Goal: Task Accomplishment & Management: Use online tool/utility

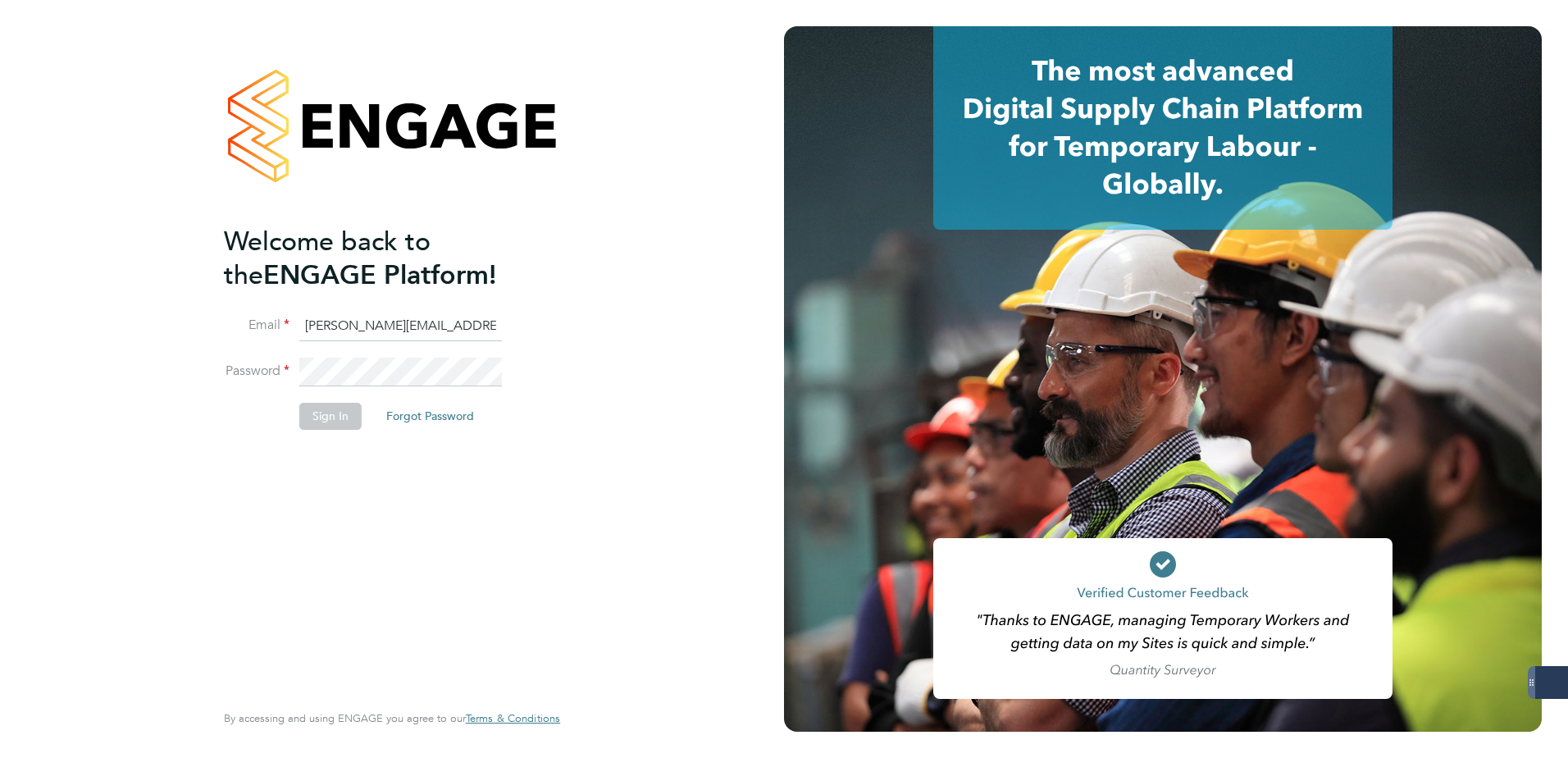
click at [365, 325] on input "ellie.mandell@konnectrecruit.co.uk" at bounding box center [400, 326] width 202 height 29
drag, startPoint x: 379, startPoint y: 327, endPoint x: 147, endPoint y: 326, distance: 232.0
click at [147, 326] on div "Welcome back to the ENGAGE Platform! Email ellie.mandell@konnectrecruit.co.uk P…" at bounding box center [392, 379] width 784 height 758
click at [0, 367] on html "Welcome back to the ENGAGE Platform! Email amelia.taylor@konnectrecruit.co.uk P…" at bounding box center [784, 379] width 1568 height 758
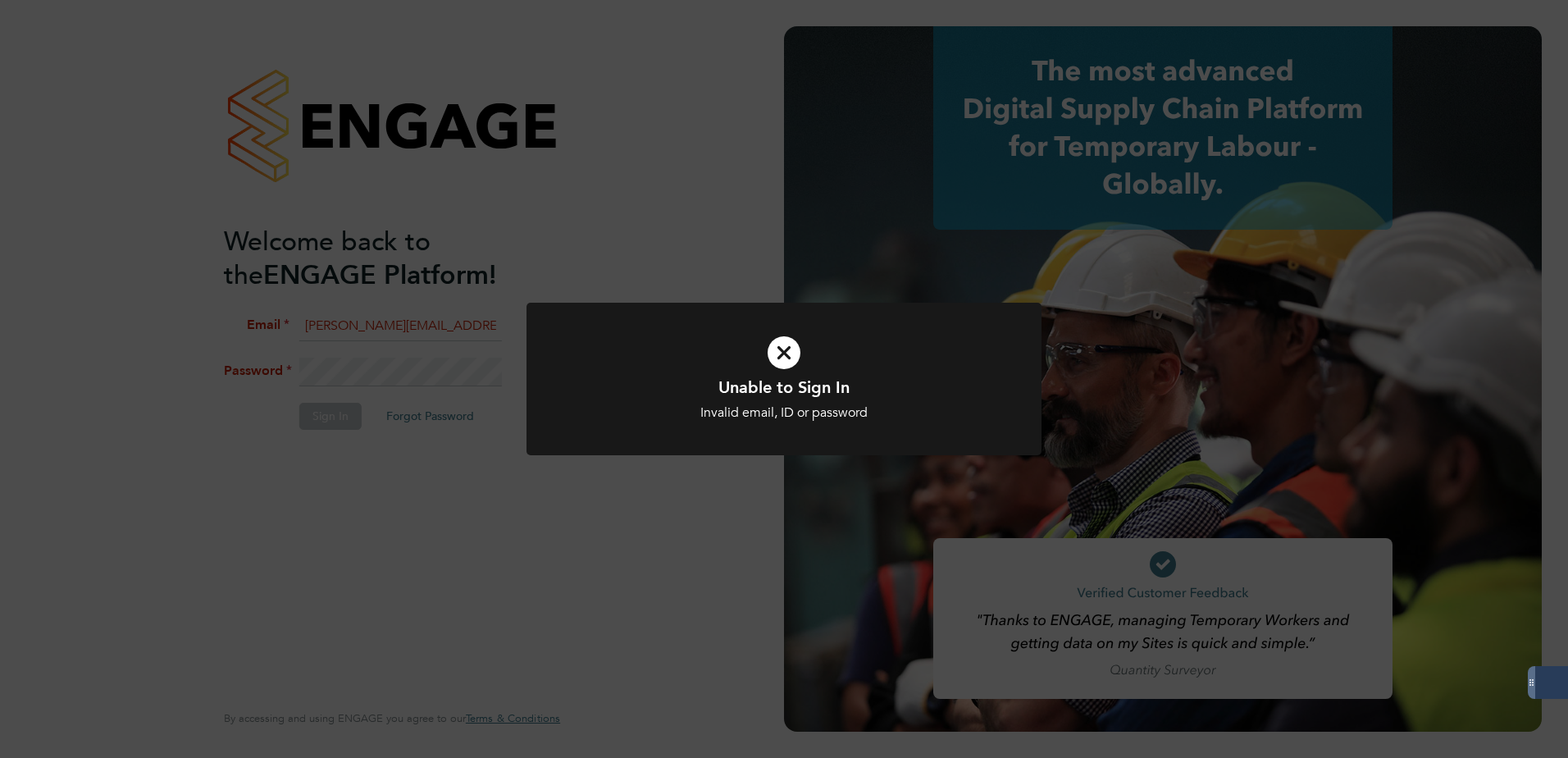
click at [425, 668] on div "Unable to Sign In Invalid email, ID or password Cancel Okay" at bounding box center [784, 379] width 1568 height 758
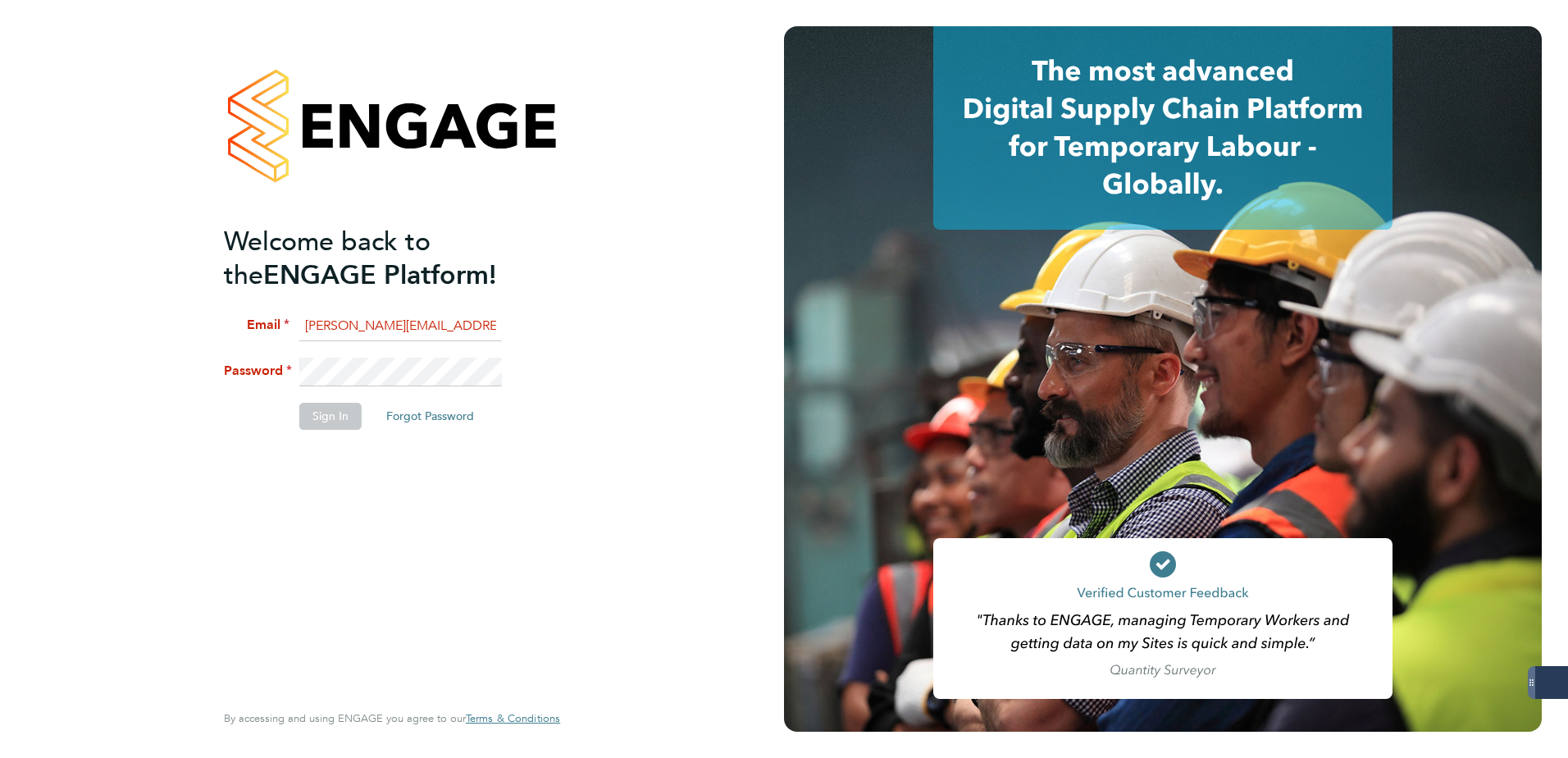
click at [0, 329] on html "Welcome back to the ENGAGE Platform! Email amelia.taylor@konnectrecruit.co.uk P…" at bounding box center [784, 379] width 1568 height 758
click at [386, 326] on input "amelia.taylor@konnectrecruit.co.uk" at bounding box center [400, 326] width 202 height 29
drag, startPoint x: 304, startPoint y: 327, endPoint x: 1108, endPoint y: 439, distance: 811.8
click at [1108, 439] on app-barbie "Welcome back to the ENGAGE Platform! Email amelia.taylor@konnectrecruit.co.uk P…" at bounding box center [784, 379] width 1568 height 758
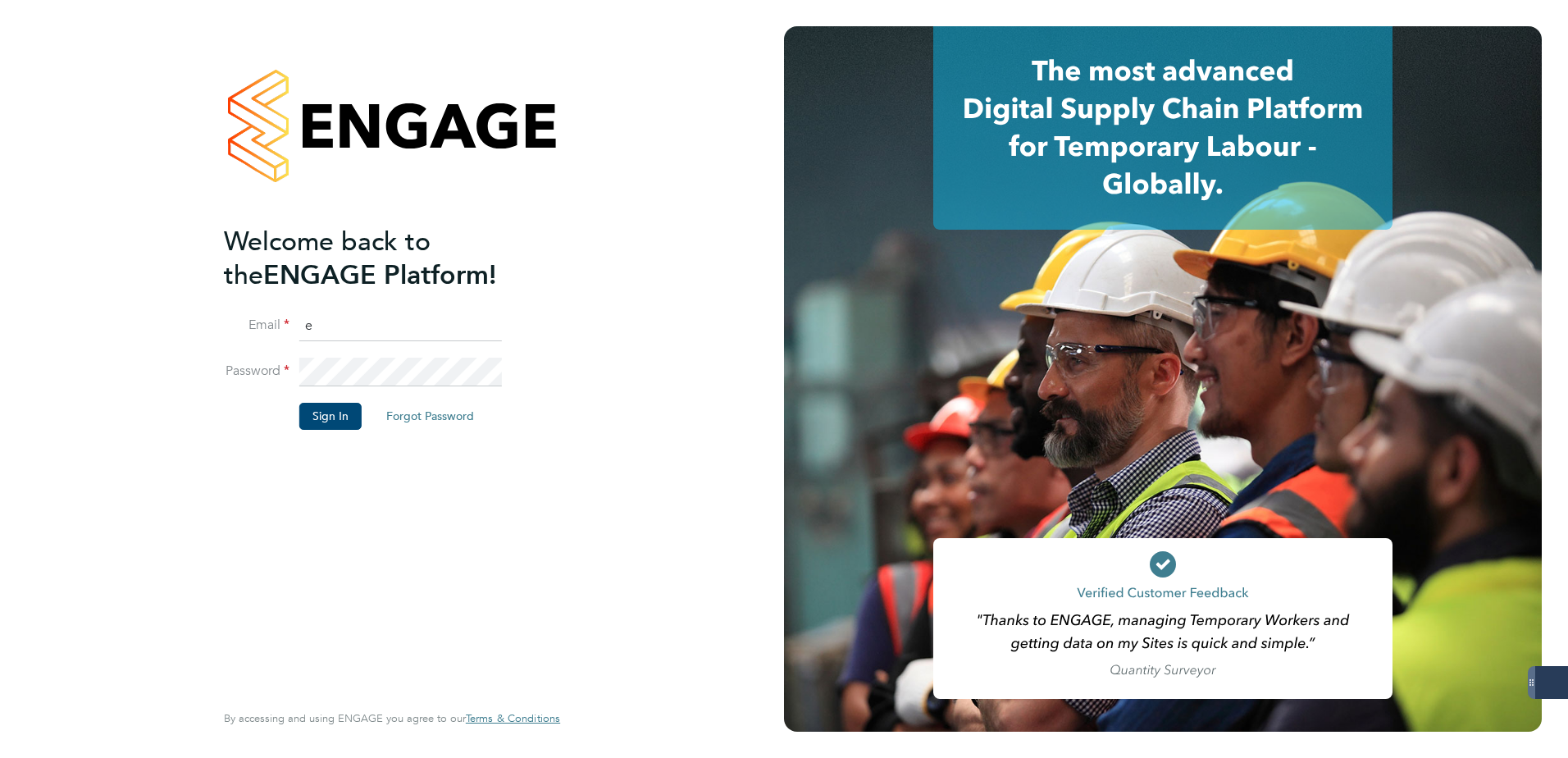
scroll to position [0, 0]
type input "ellie.mandell@konnectrecruit.co.uk"
click at [352, 407] on button "Sign In" at bounding box center [330, 415] width 62 height 26
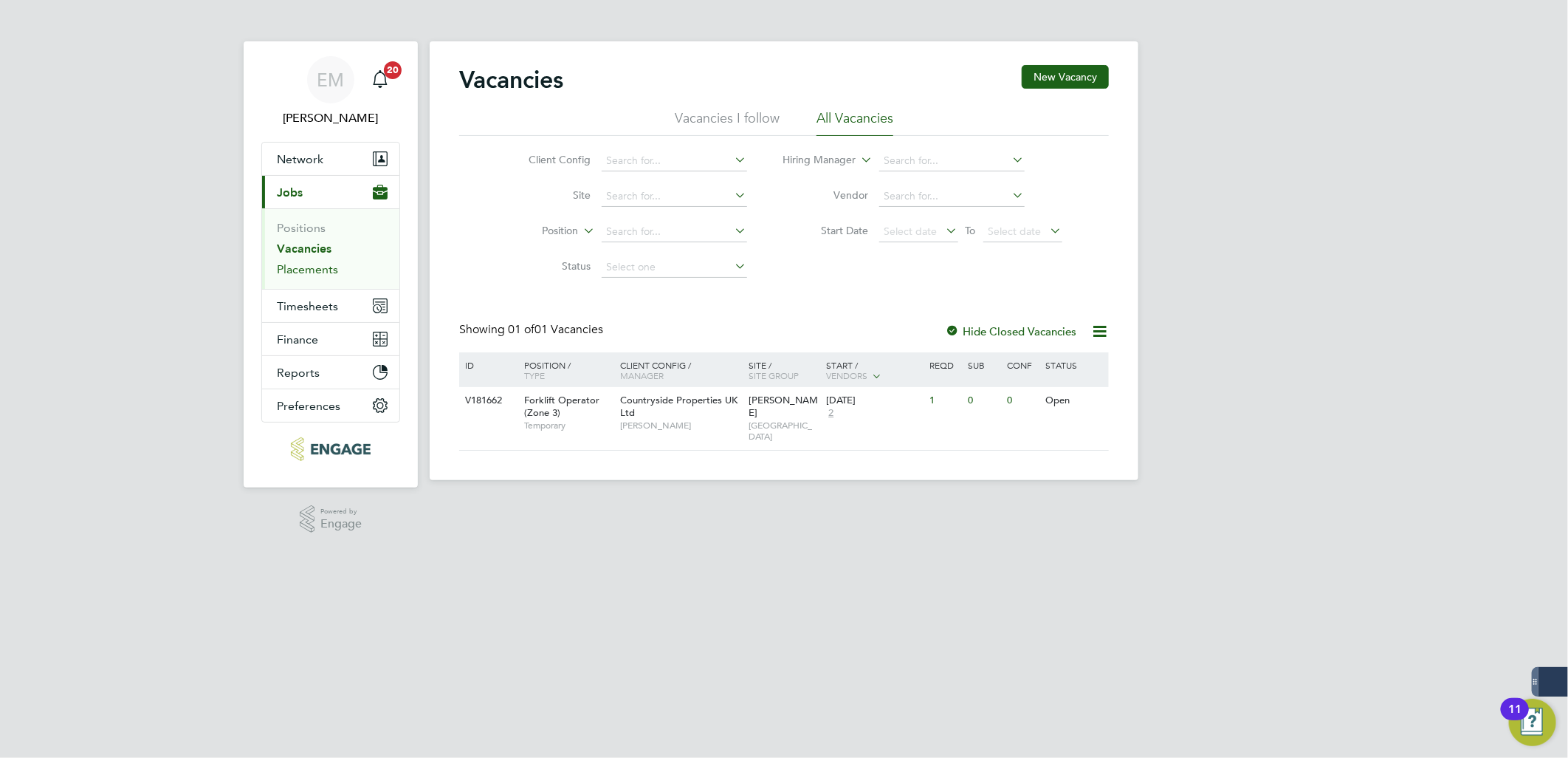
click at [319, 271] on link "Placements" at bounding box center [307, 269] width 61 height 14
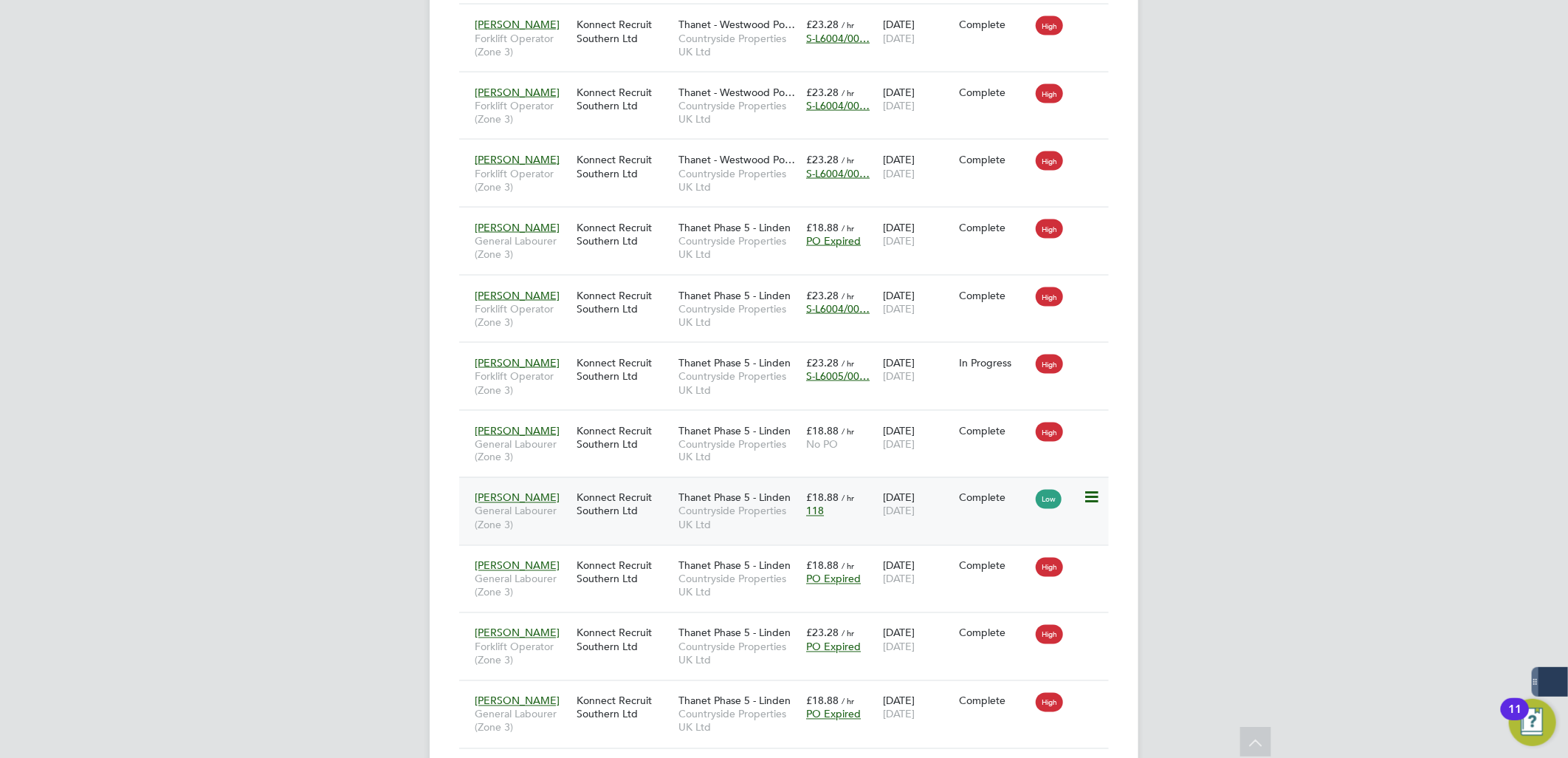
click at [560, 526] on span "General Labourer (Zone 3)" at bounding box center [522, 517] width 95 height 26
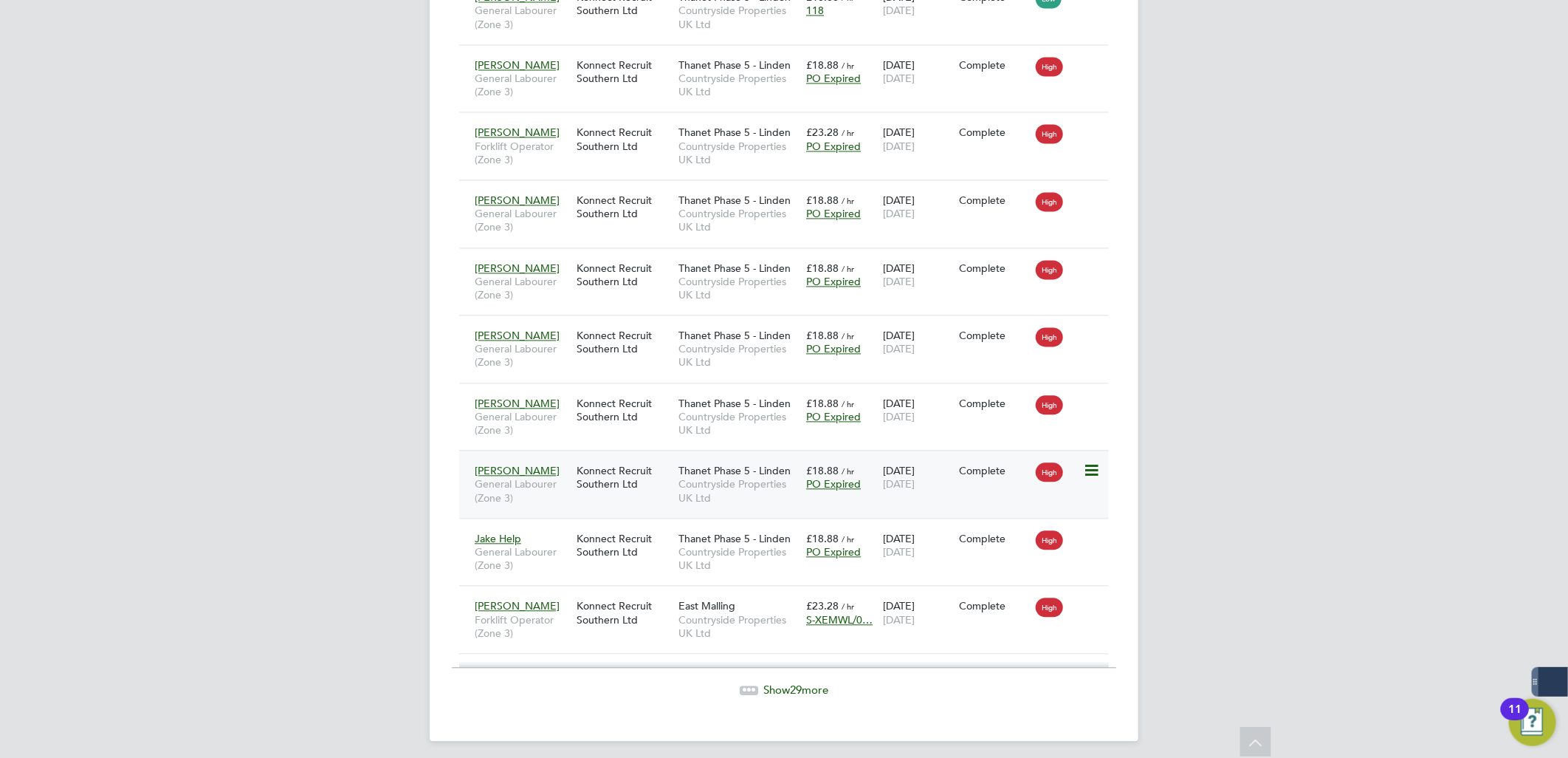
scroll to position [1821, 0]
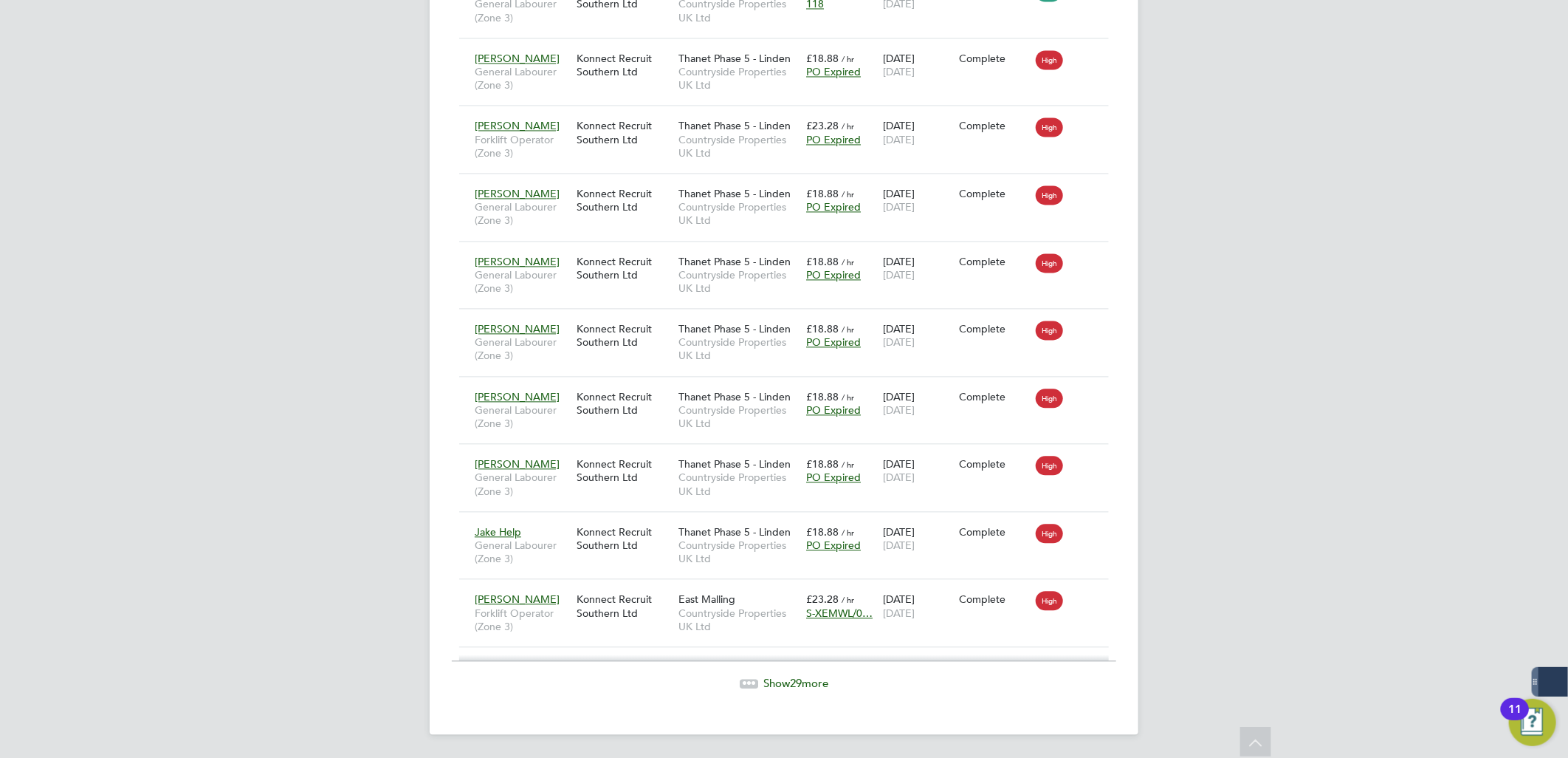
click at [790, 685] on span "29" at bounding box center [796, 683] width 12 height 14
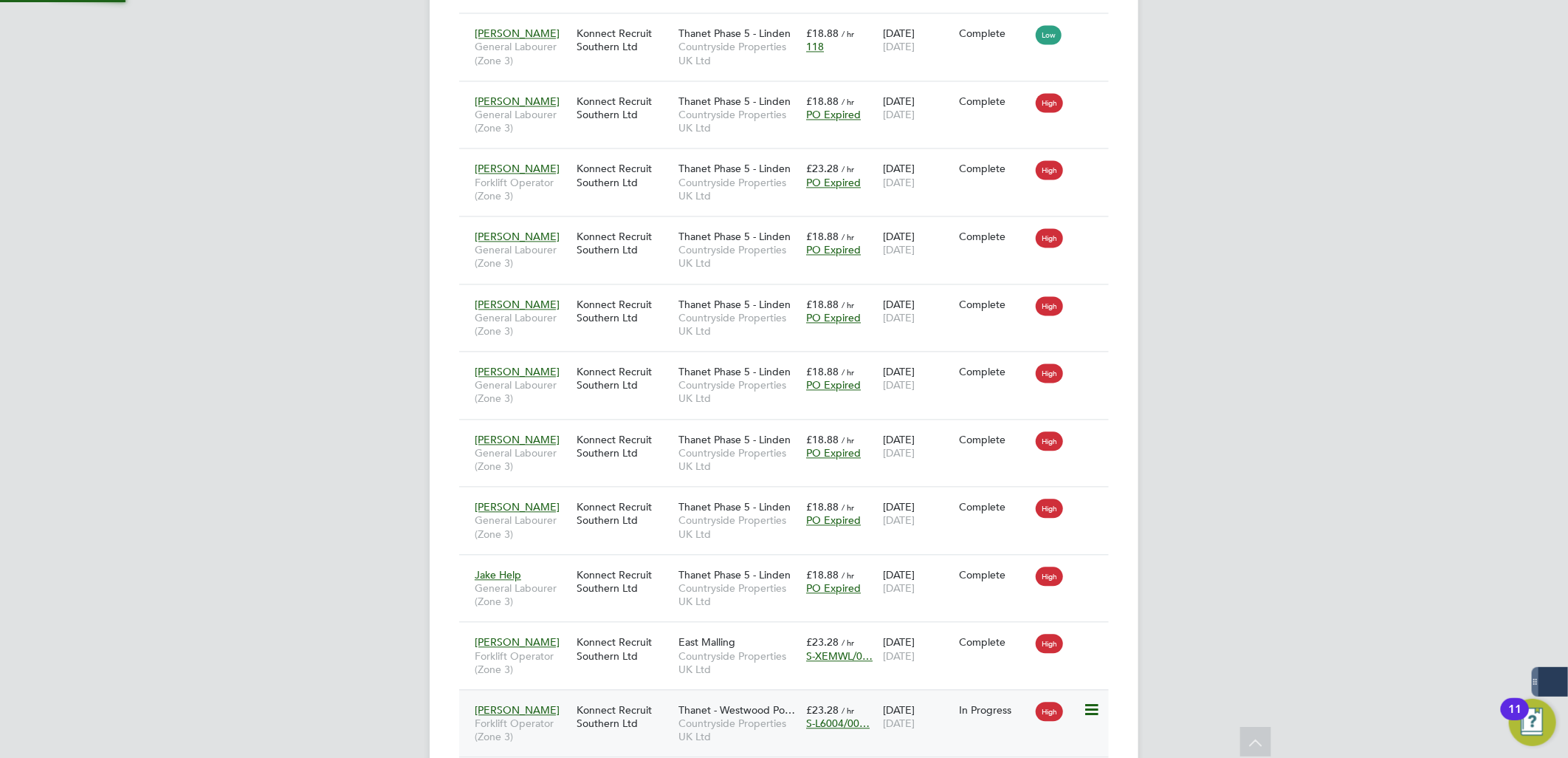
scroll to position [8, 8]
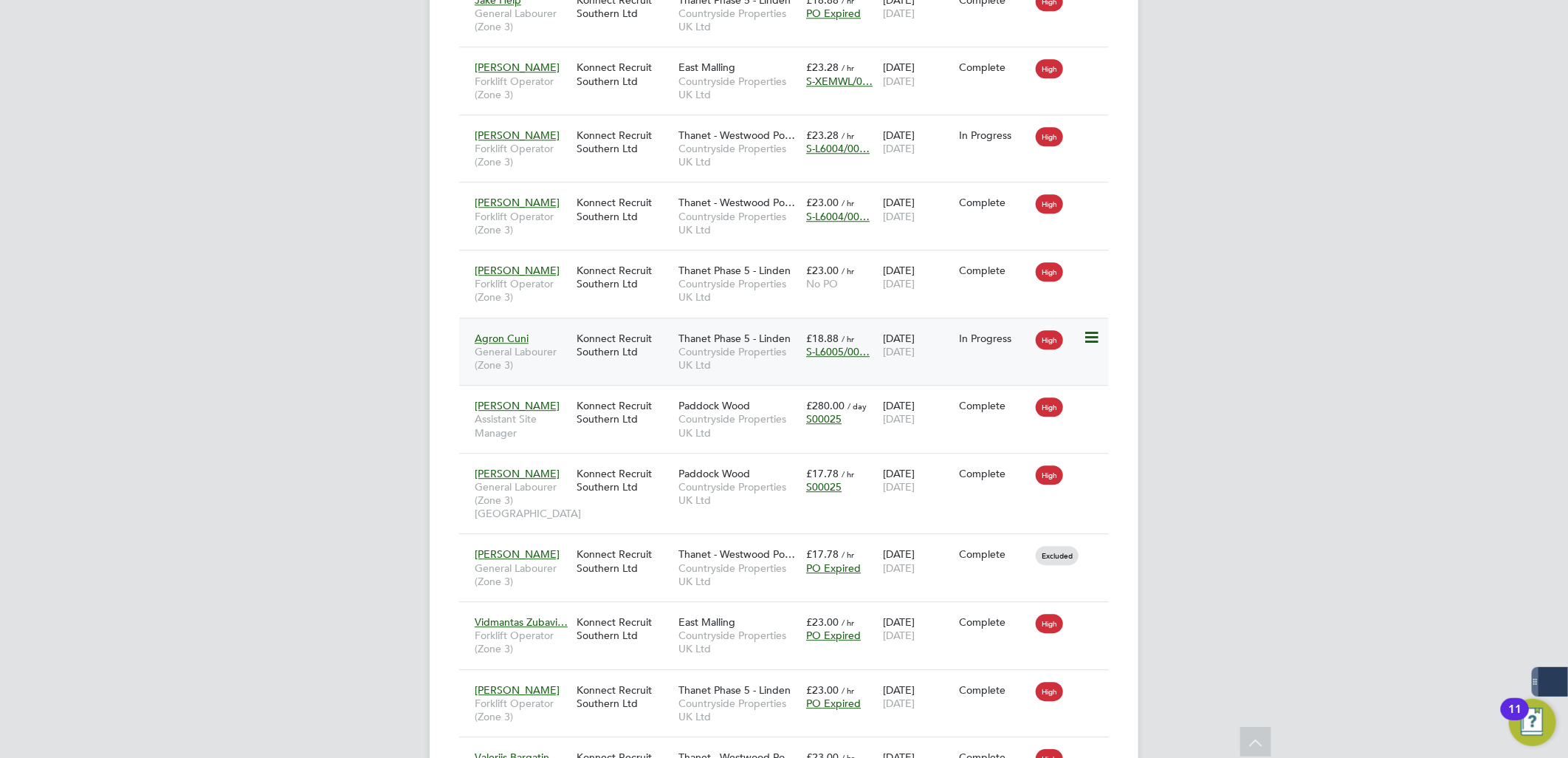
click at [573, 358] on div "Konnect Recruit Southern Ltd" at bounding box center [623, 344] width 102 height 41
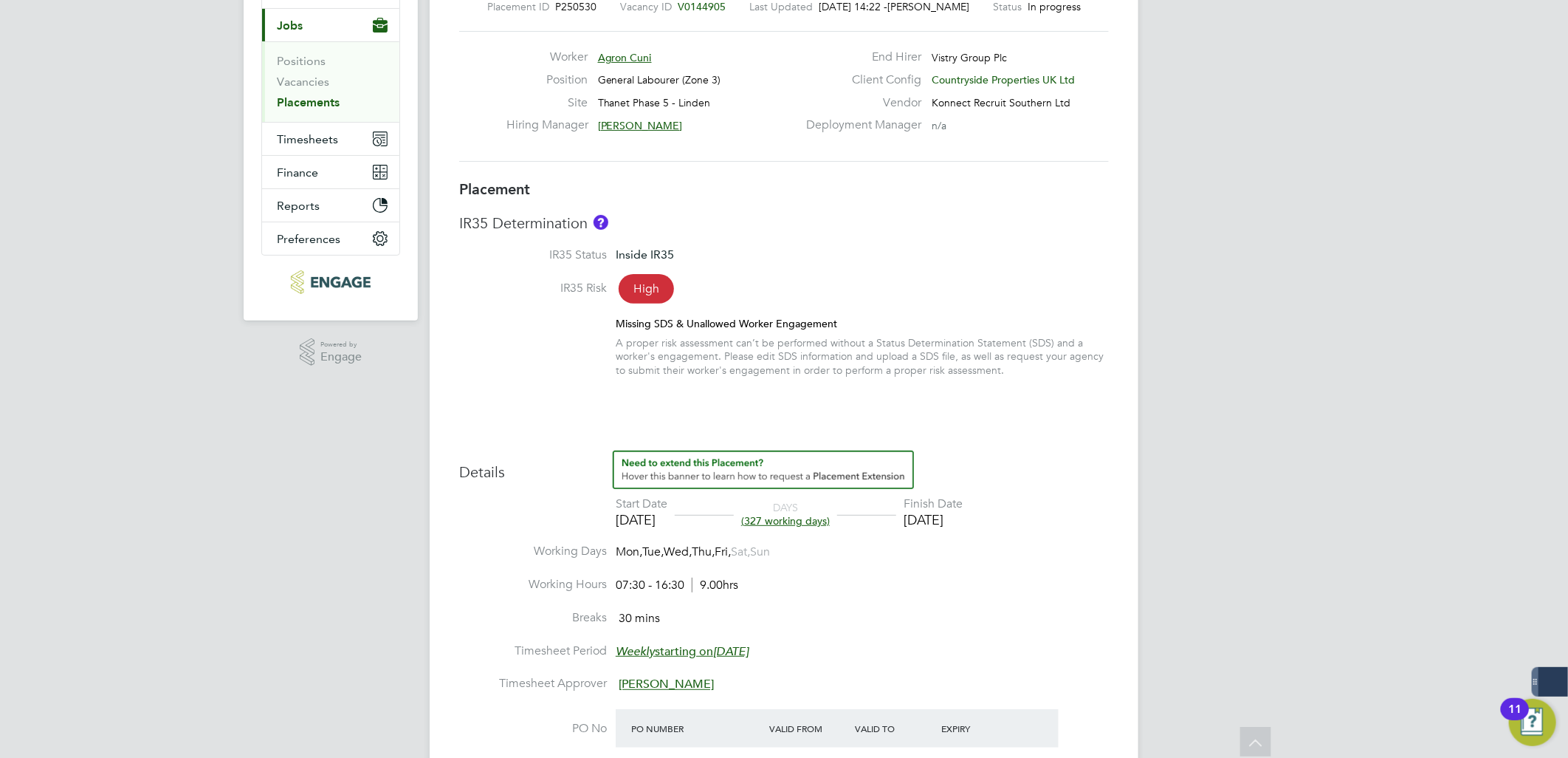
scroll to position [164, 0]
